Goal: Information Seeking & Learning: Learn about a topic

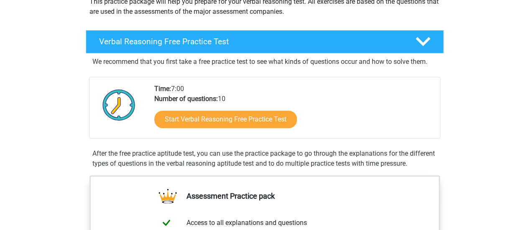
scroll to position [131, 0]
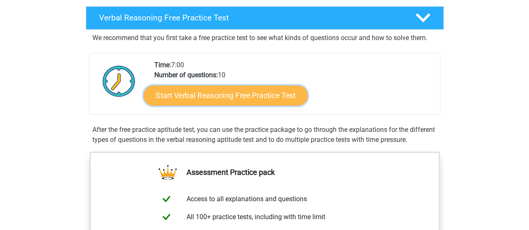
click at [259, 94] on link "Start Verbal Reasoning Free Practice Test" at bounding box center [225, 96] width 164 height 20
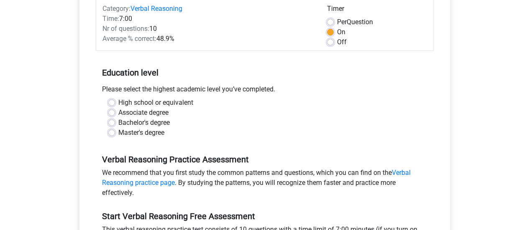
scroll to position [126, 0]
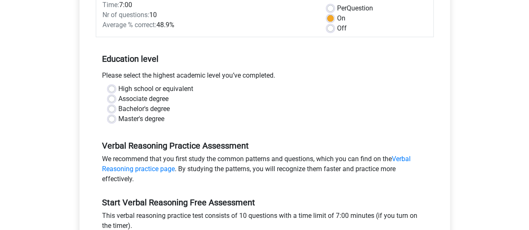
click at [118, 109] on label "Bachelor's degree" at bounding box center [143, 109] width 51 height 10
click at [110, 109] on input "Bachelor's degree" at bounding box center [111, 108] width 7 height 8
radio input "true"
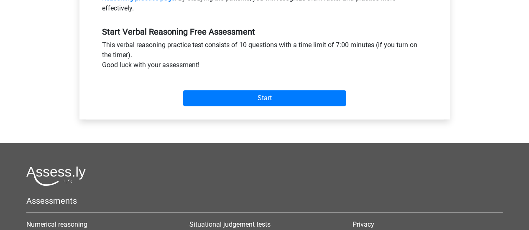
scroll to position [299, 0]
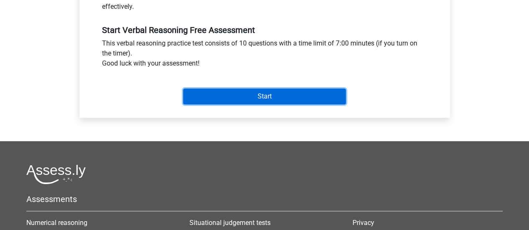
click at [281, 89] on input "Start" at bounding box center [264, 97] width 163 height 16
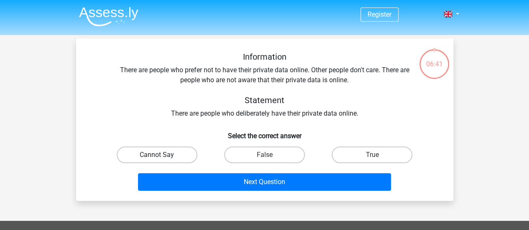
click at [159, 150] on label "Cannot Say" at bounding box center [157, 155] width 81 height 17
click at [159, 155] on input "Cannot Say" at bounding box center [159, 157] width 5 height 5
radio input "true"
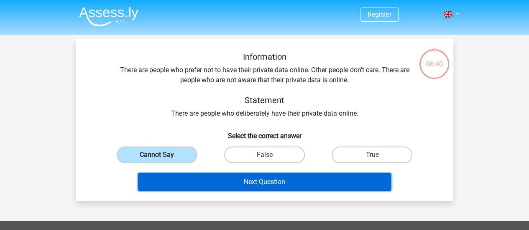
click at [276, 184] on button "Next Question" at bounding box center [264, 183] width 253 height 18
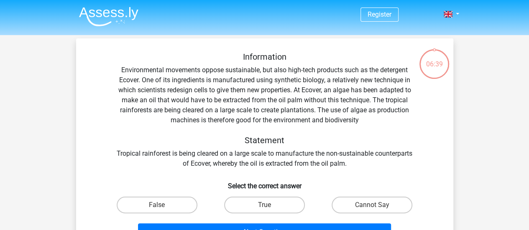
scroll to position [38, 0]
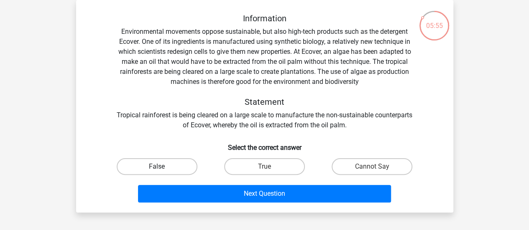
click at [157, 160] on label "False" at bounding box center [157, 167] width 81 height 17
click at [157, 167] on input "False" at bounding box center [159, 169] width 5 height 5
radio input "true"
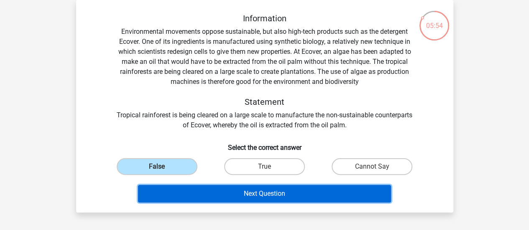
click at [253, 195] on button "Next Question" at bounding box center [264, 194] width 253 height 18
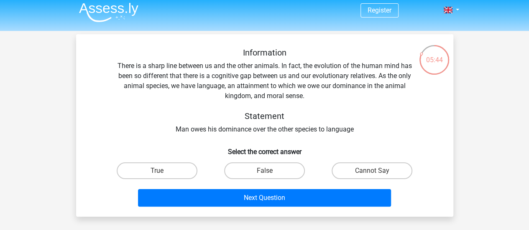
scroll to position [11, 0]
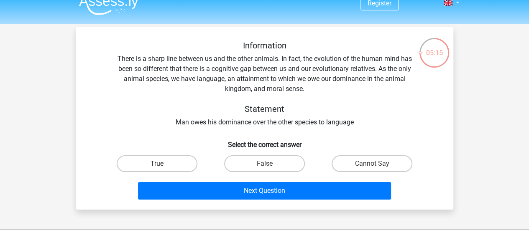
click at [171, 163] on label "True" at bounding box center [157, 164] width 81 height 17
click at [162, 164] on input "True" at bounding box center [159, 166] width 5 height 5
radio input "true"
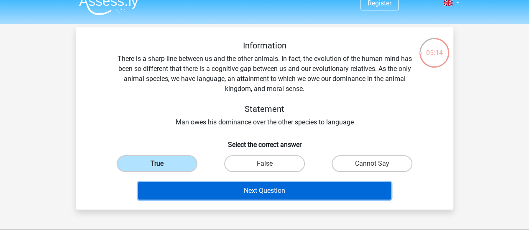
click at [217, 194] on button "Next Question" at bounding box center [264, 191] width 253 height 18
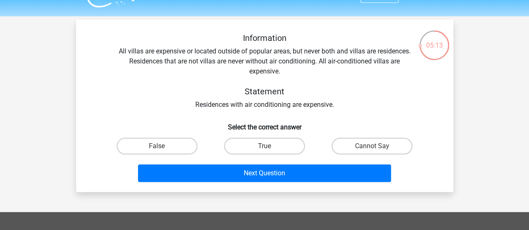
scroll to position [18, 0]
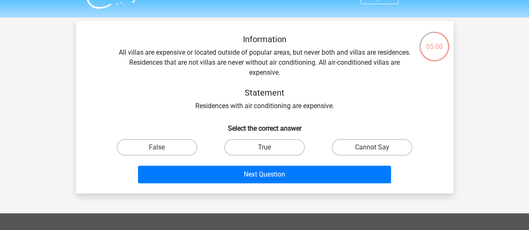
click at [284, 72] on div "Information All villas are expensive or located outside of popular areas, but n…" at bounding box center [265, 72] width 350 height 77
click at [308, 80] on div "Information All villas are expensive or located outside of popular areas, but n…" at bounding box center [265, 72] width 350 height 77
click at [289, 76] on div "Information All villas are expensive or located outside of popular areas, but n…" at bounding box center [265, 72] width 350 height 77
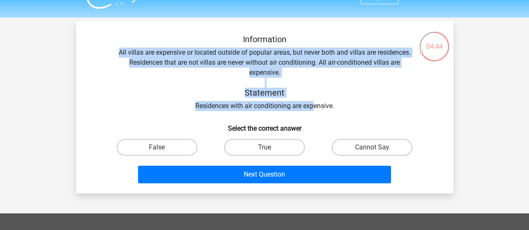
drag, startPoint x: 289, startPoint y: 76, endPoint x: 314, endPoint y: 98, distance: 33.2
click at [314, 98] on div "Information All villas are expensive or located outside of popular areas, but n…" at bounding box center [265, 72] width 350 height 77
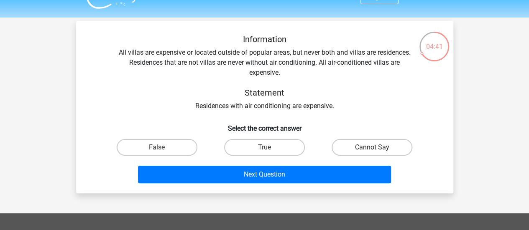
click at [373, 143] on label "Cannot Say" at bounding box center [372, 147] width 81 height 17
click at [373, 148] on input "Cannot Say" at bounding box center [374, 150] width 5 height 5
radio input "true"
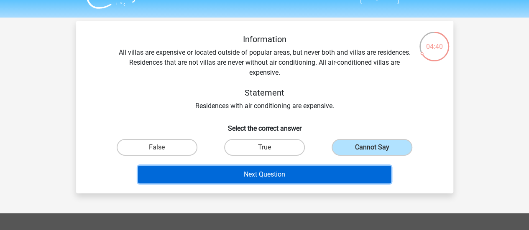
click at [308, 174] on button "Next Question" at bounding box center [264, 175] width 253 height 18
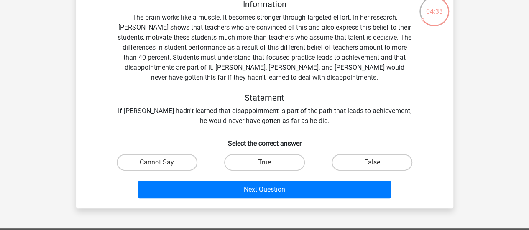
scroll to position [54, 0]
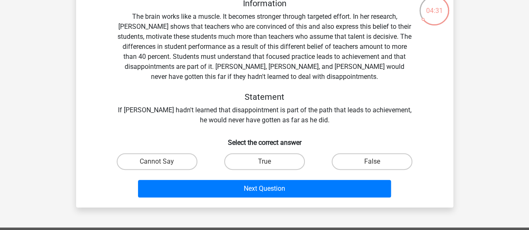
drag, startPoint x: 524, startPoint y: 76, endPoint x: 529, endPoint y: 72, distance: 5.9
click at [529, 72] on html "Register Nederlands English" at bounding box center [264, 197] width 529 height 502
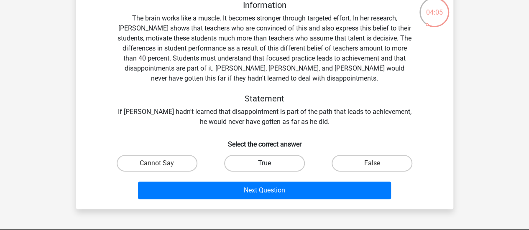
click at [276, 167] on label "True" at bounding box center [264, 163] width 81 height 17
click at [270, 167] on input "True" at bounding box center [266, 166] width 5 height 5
radio input "true"
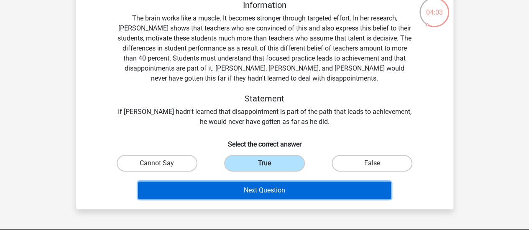
click at [289, 189] on button "Next Question" at bounding box center [264, 191] width 253 height 18
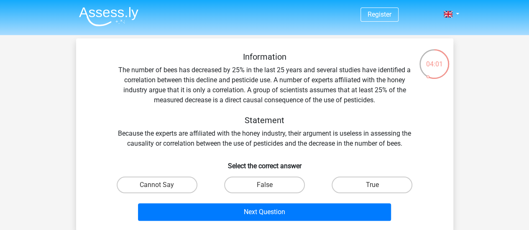
scroll to position [42, 0]
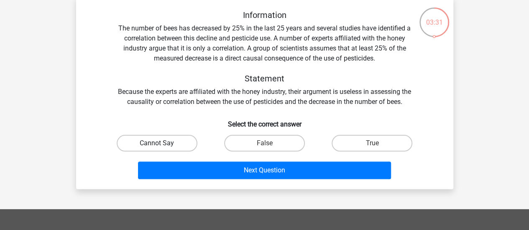
click at [156, 138] on label "Cannot Say" at bounding box center [157, 143] width 81 height 17
click at [157, 143] on input "Cannot Say" at bounding box center [159, 145] width 5 height 5
radio input "true"
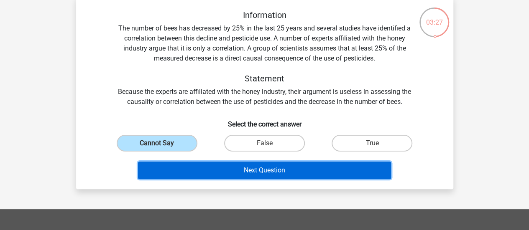
click at [248, 172] on button "Next Question" at bounding box center [264, 171] width 253 height 18
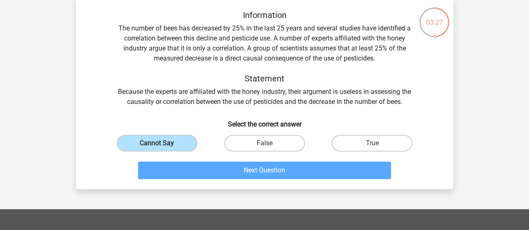
scroll to position [38, 0]
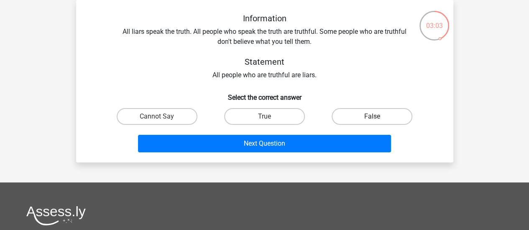
click at [362, 122] on label "False" at bounding box center [372, 116] width 81 height 17
click at [372, 122] on input "False" at bounding box center [374, 119] width 5 height 5
radio input "true"
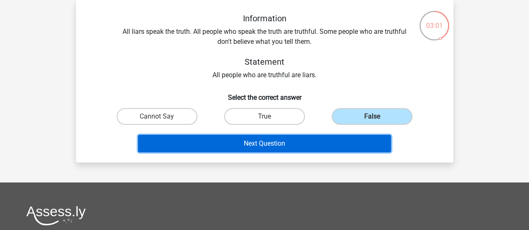
click at [304, 145] on button "Next Question" at bounding box center [264, 144] width 253 height 18
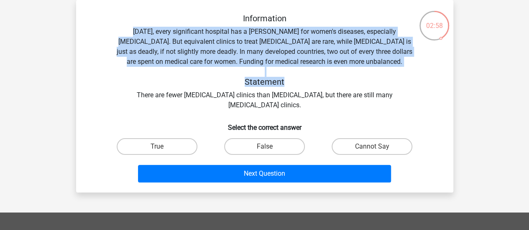
drag, startPoint x: 116, startPoint y: 25, endPoint x: 363, endPoint y: 85, distance: 254.0
click at [363, 85] on div "Information Today, every significant hospital has a ward for women's diseases, …" at bounding box center [265, 61] width 350 height 97
click at [363, 85] on h5 "Statement" at bounding box center [264, 82] width 297 height 10
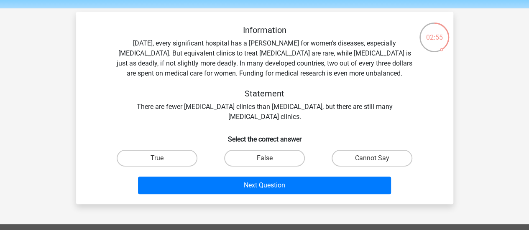
scroll to position [27, 0]
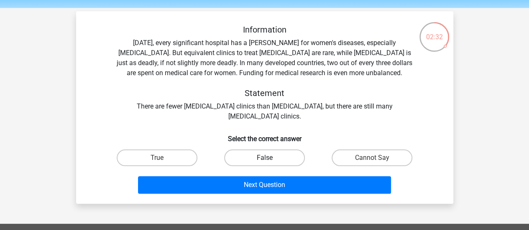
click at [263, 156] on label "False" at bounding box center [264, 158] width 81 height 17
click at [264, 158] on input "False" at bounding box center [266, 160] width 5 height 5
radio input "true"
click at [377, 162] on input "Cannot Say" at bounding box center [374, 160] width 5 height 5
radio input "true"
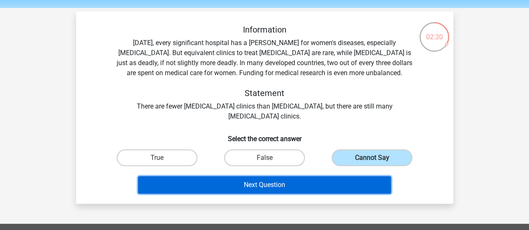
click at [301, 189] on button "Next Question" at bounding box center [264, 186] width 253 height 18
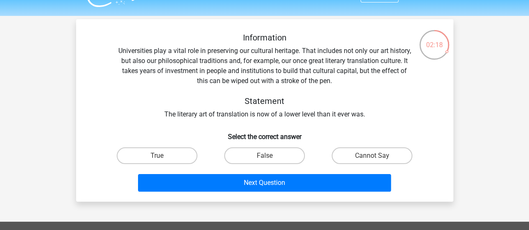
scroll to position [23, 0]
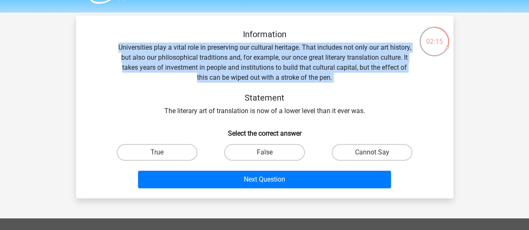
drag, startPoint x: 115, startPoint y: 50, endPoint x: 362, endPoint y: 84, distance: 249.1
click at [362, 84] on div "Information Universities play a vital role in preserving our cultural heritage.…" at bounding box center [265, 72] width 350 height 87
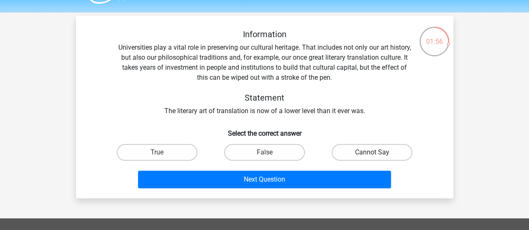
click at [375, 152] on label "Cannot Say" at bounding box center [372, 152] width 81 height 17
click at [375, 153] on input "Cannot Say" at bounding box center [374, 155] width 5 height 5
radio input "true"
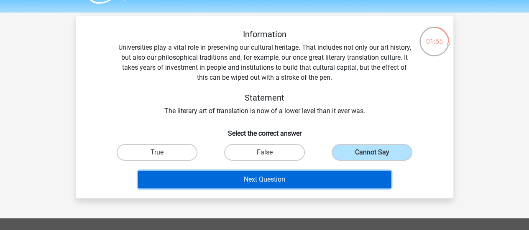
click at [356, 184] on button "Next Question" at bounding box center [264, 180] width 253 height 18
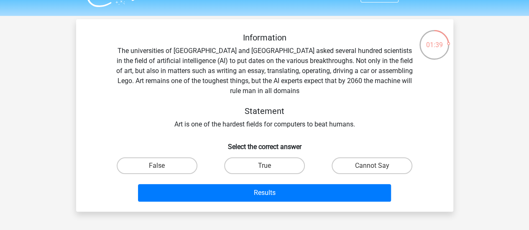
scroll to position [18, 0]
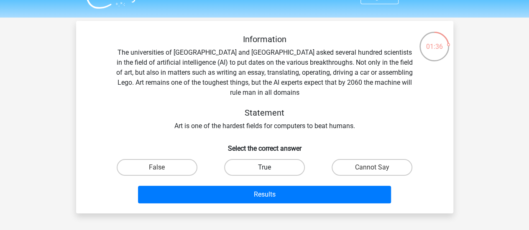
click at [273, 161] on label "True" at bounding box center [264, 167] width 81 height 17
click at [270, 168] on input "True" at bounding box center [266, 170] width 5 height 5
radio input "true"
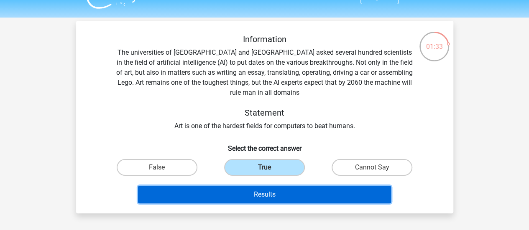
click at [301, 197] on button "Results" at bounding box center [264, 195] width 253 height 18
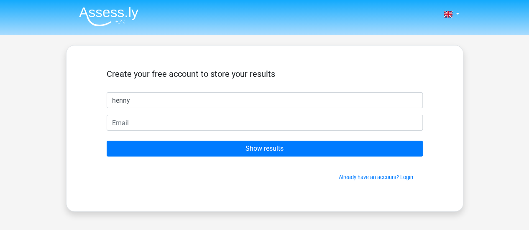
type input "henny"
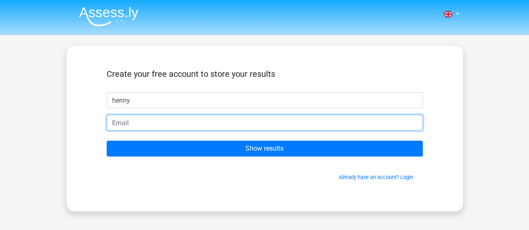
click at [223, 121] on input "email" at bounding box center [265, 123] width 316 height 16
type input "[EMAIL_ADDRESS][DOMAIN_NAME]"
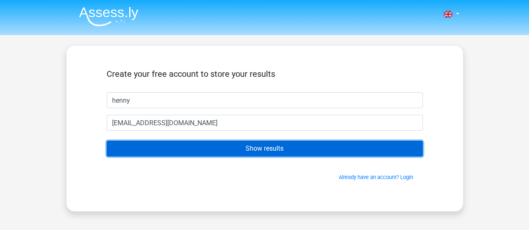
click at [229, 153] on input "Show results" at bounding box center [265, 149] width 316 height 16
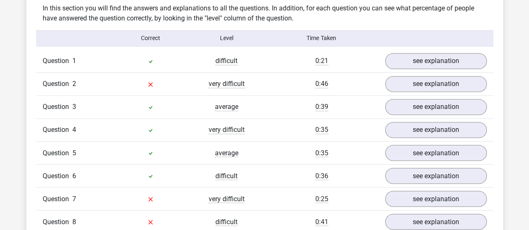
scroll to position [649, 0]
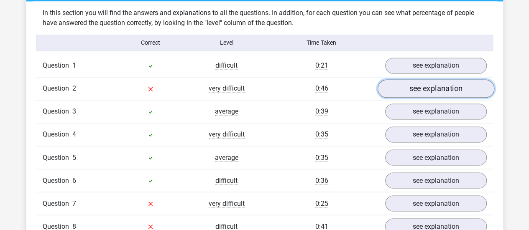
click at [466, 87] on link "see explanation" at bounding box center [435, 88] width 117 height 18
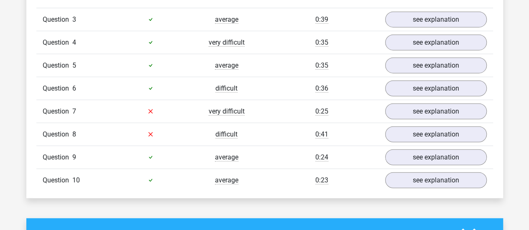
scroll to position [1012, 0]
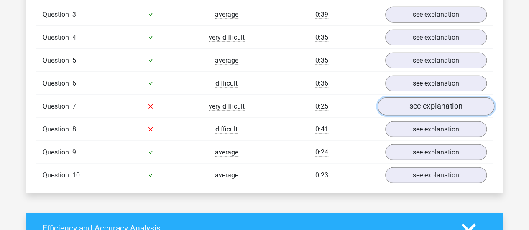
click at [449, 103] on link "see explanation" at bounding box center [435, 106] width 117 height 18
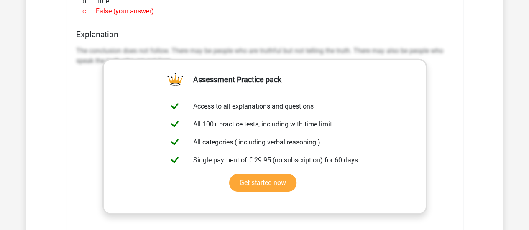
scroll to position [1257, 0]
